Goal: Use online tool/utility

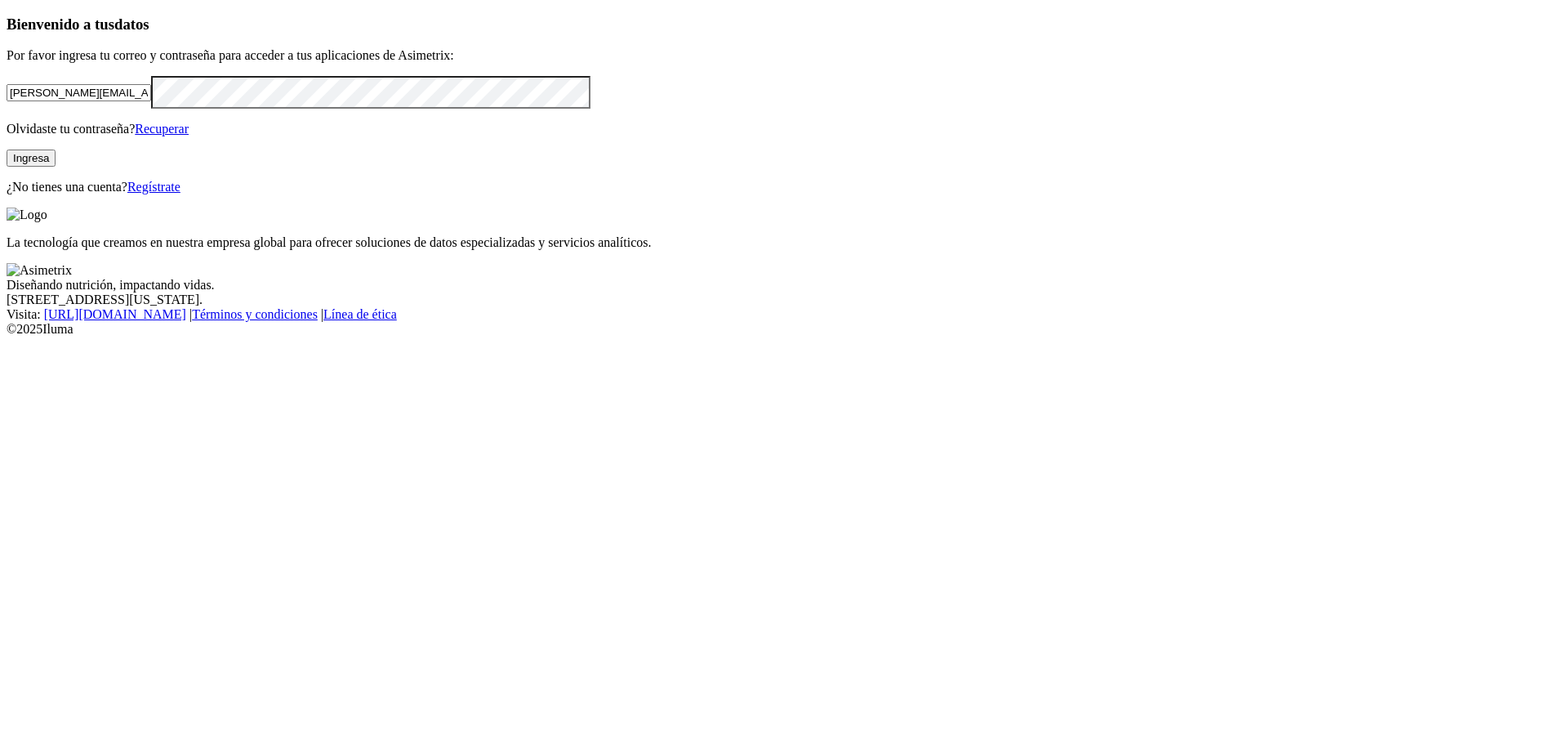
click at [56, 167] on button "Ingresa" at bounding box center [31, 158] width 49 height 18
